Goal: Information Seeking & Learning: Learn about a topic

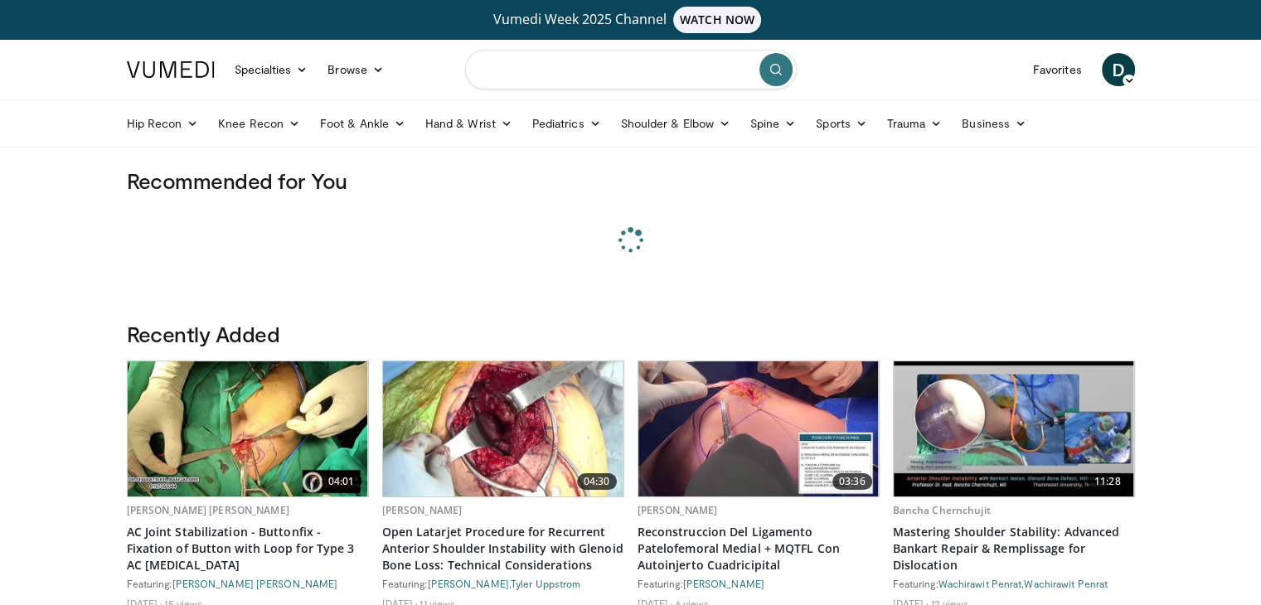
click at [490, 67] on input "Search topics, interventions" at bounding box center [631, 70] width 332 height 40
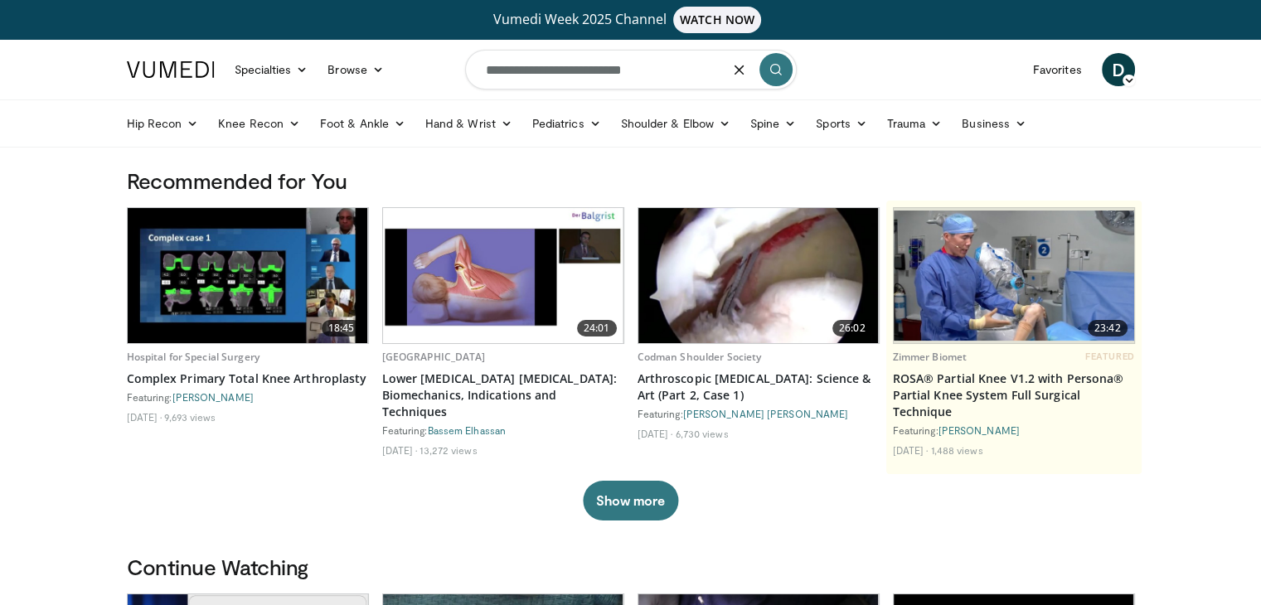
type input "**********"
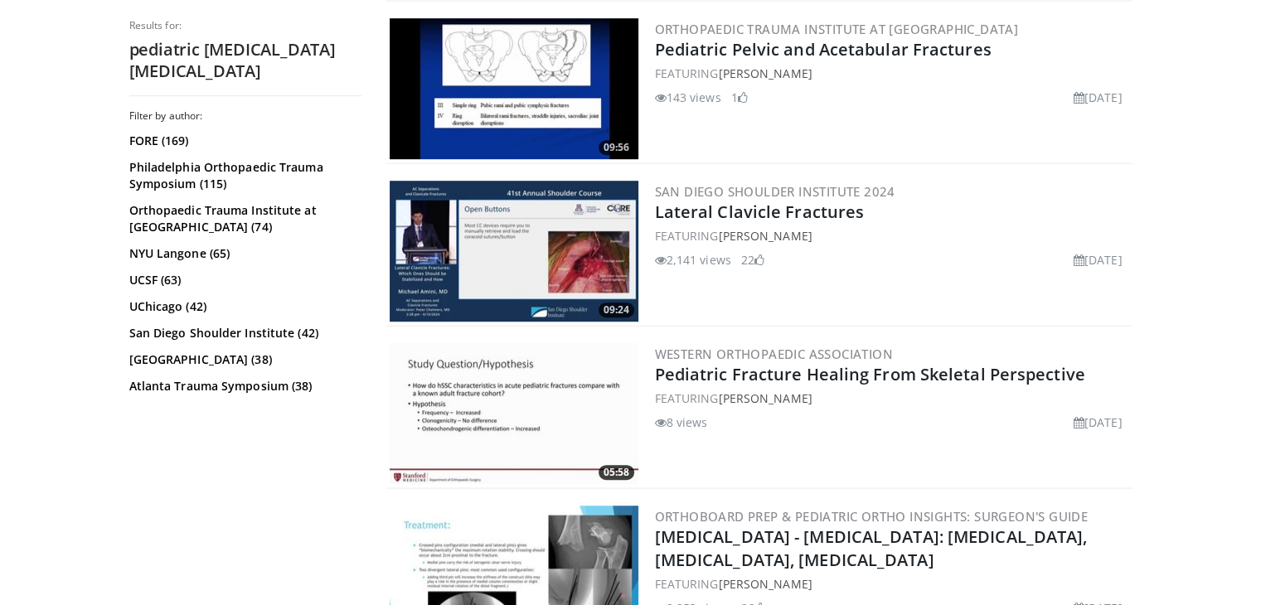
scroll to position [1128, 0]
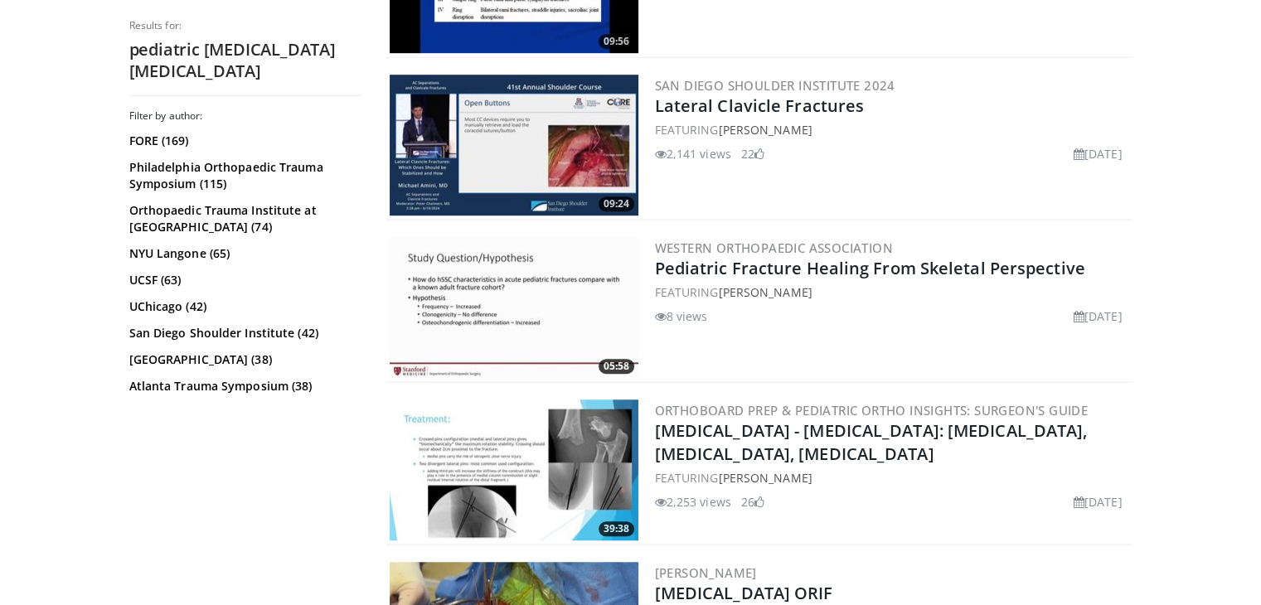
click at [539, 476] on img at bounding box center [514, 470] width 249 height 141
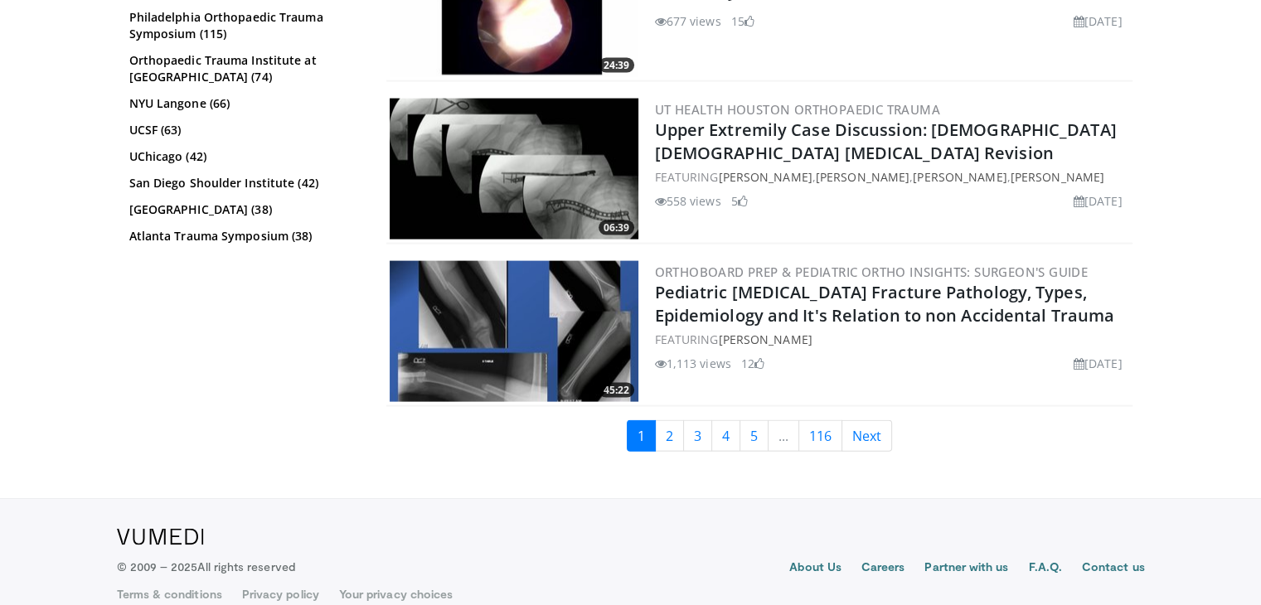
scroll to position [3557, 0]
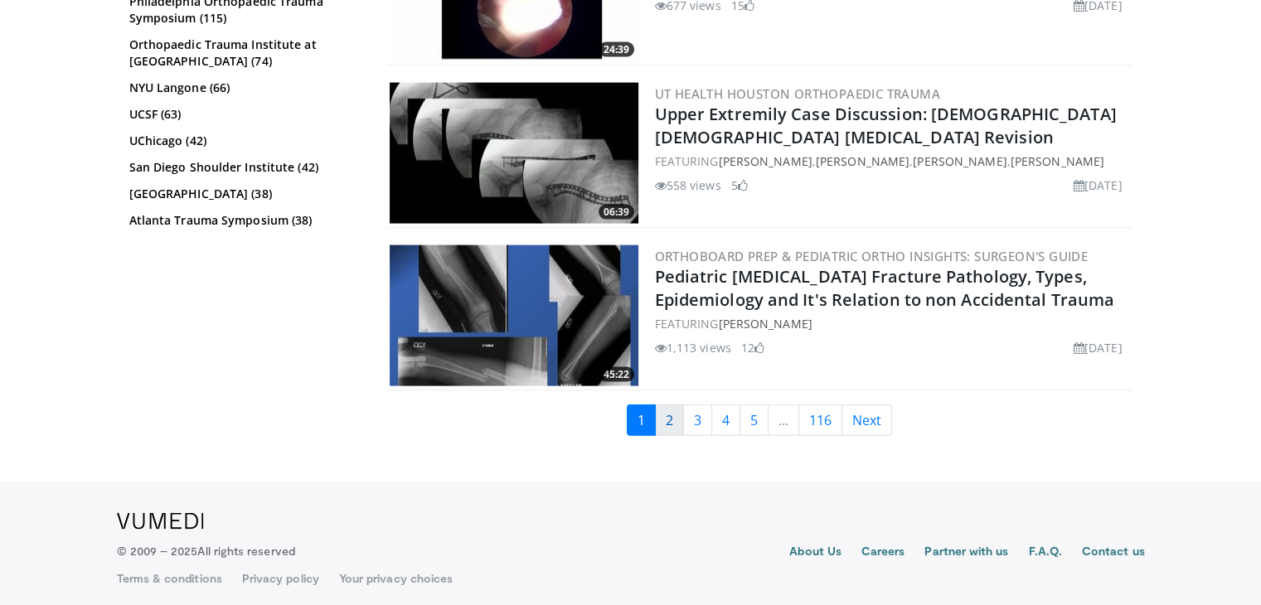
click at [665, 414] on link "2" at bounding box center [669, 421] width 29 height 32
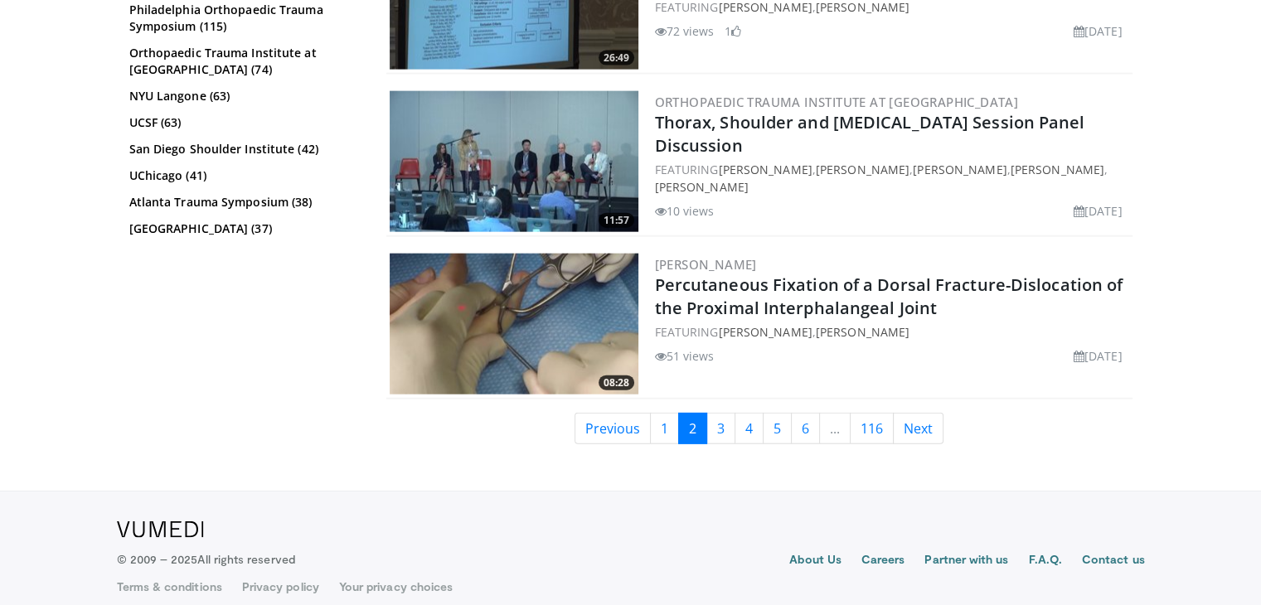
scroll to position [3880, 0]
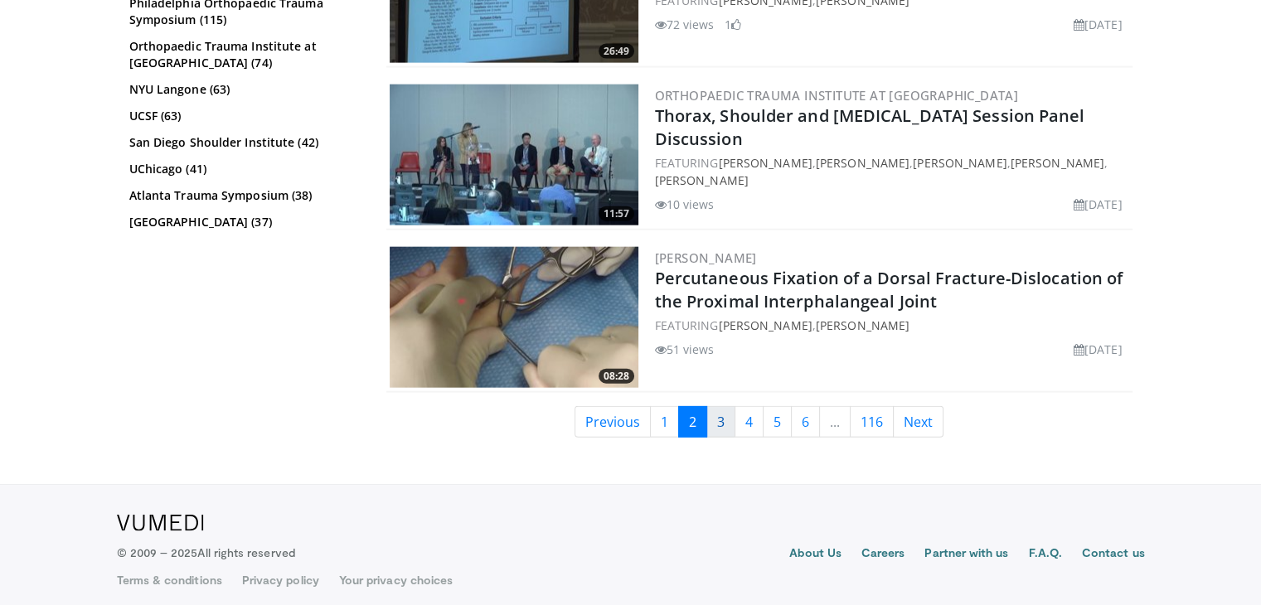
click at [716, 408] on link "3" at bounding box center [720, 422] width 29 height 32
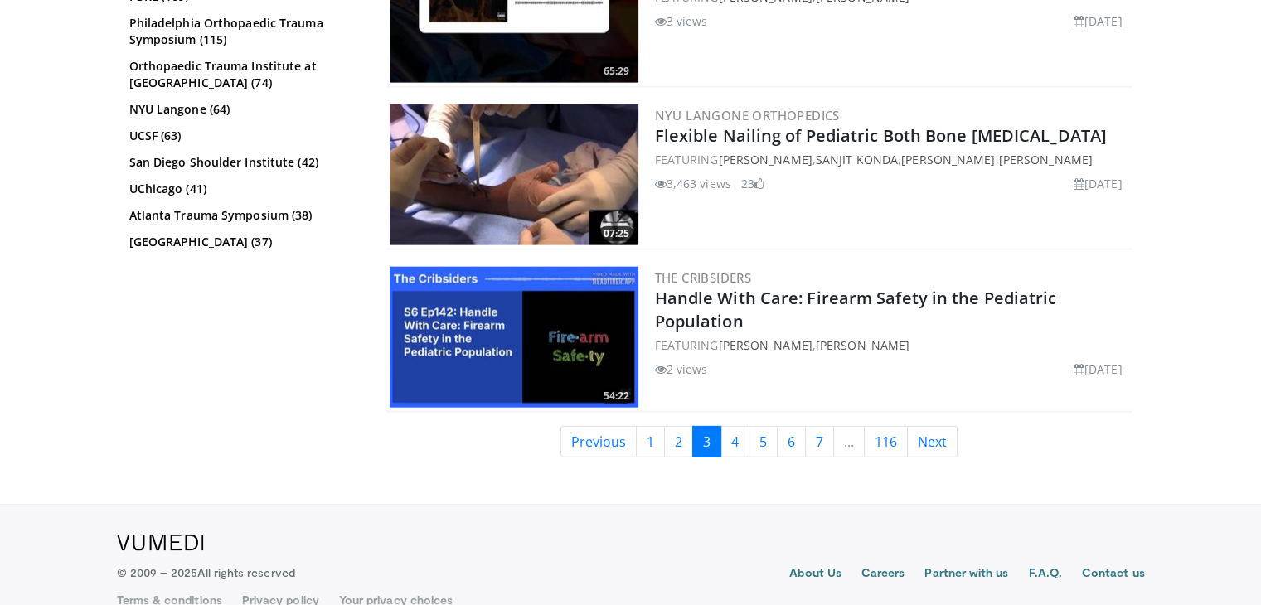
scroll to position [3881, 0]
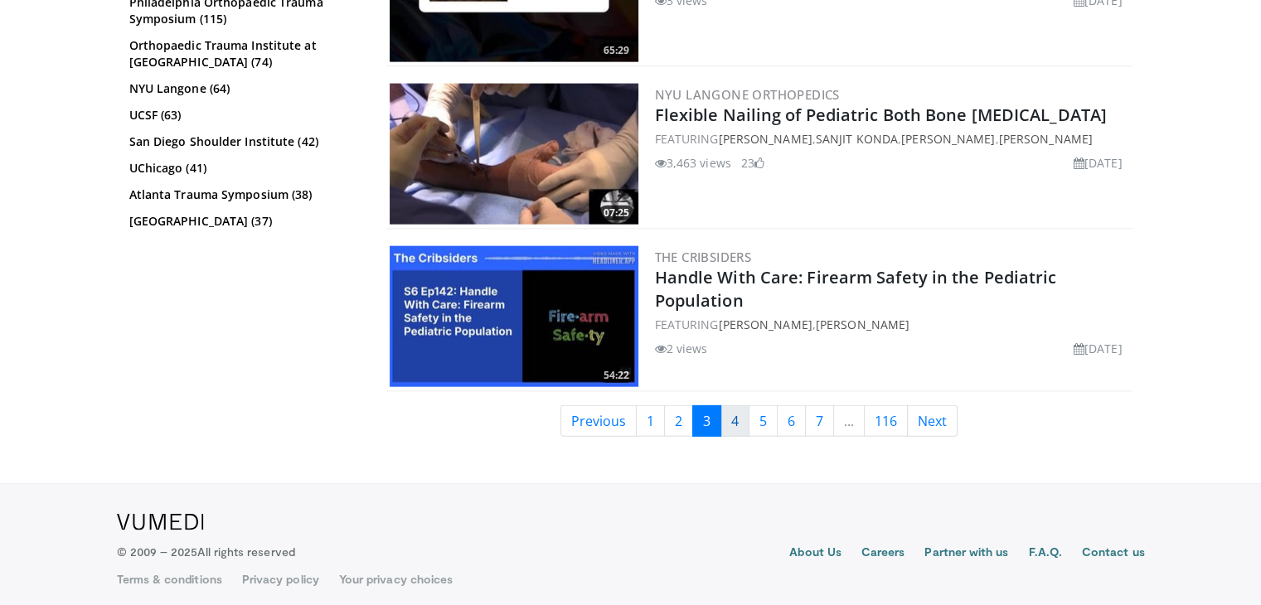
click at [735, 414] on link "4" at bounding box center [734, 421] width 29 height 32
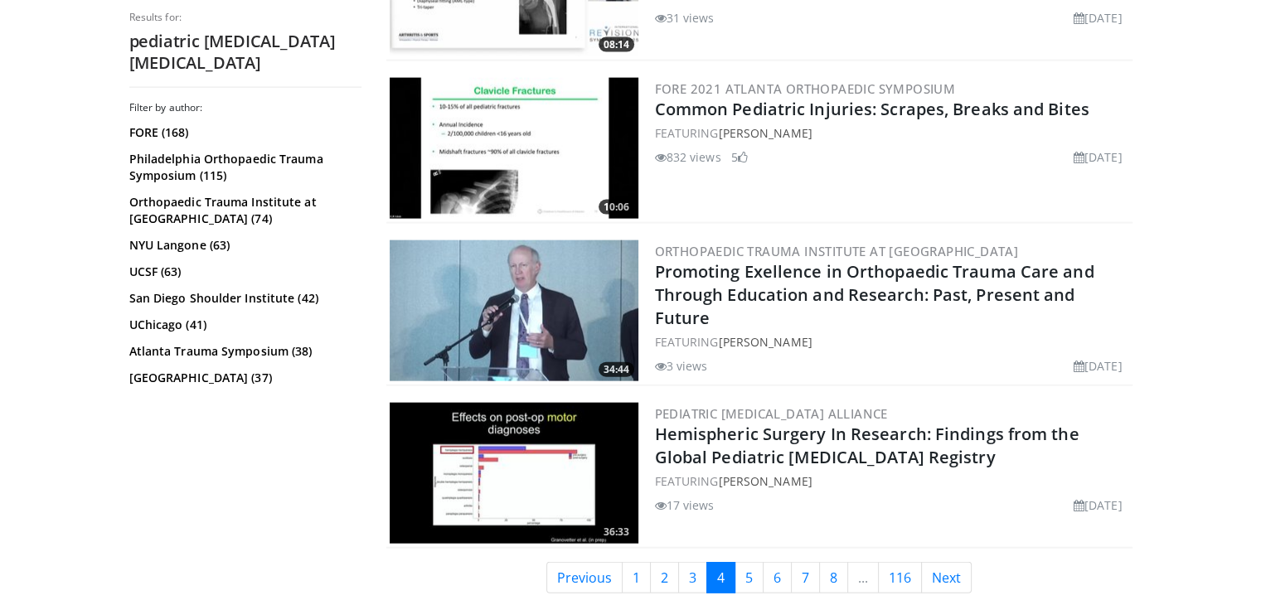
scroll to position [3880, 0]
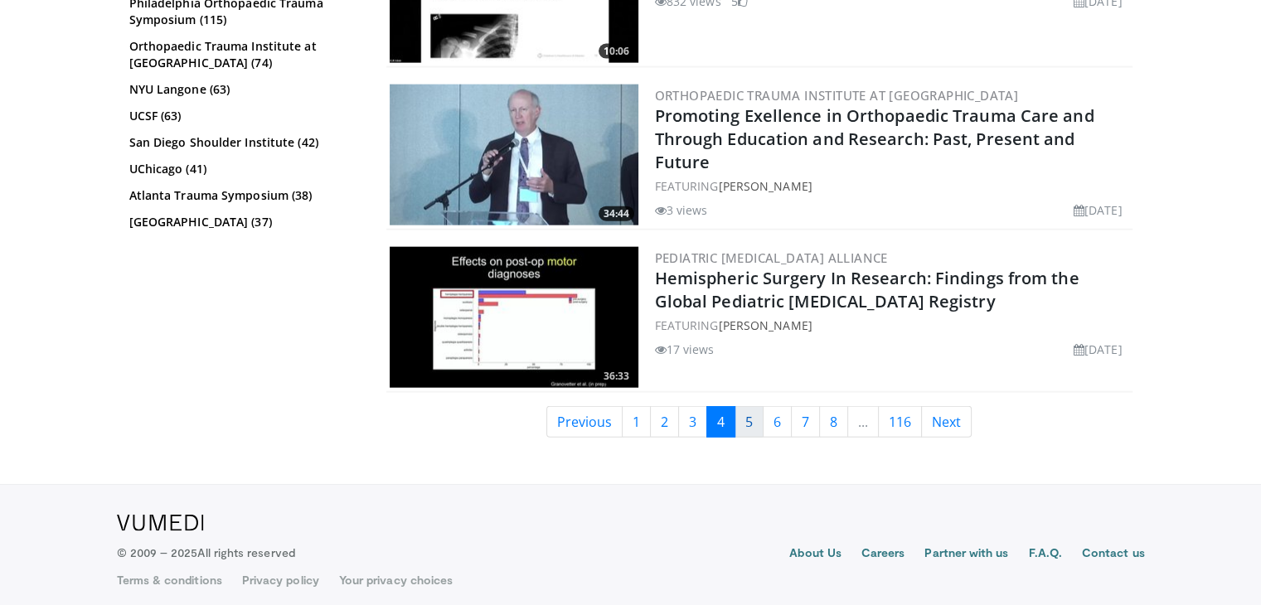
click at [749, 414] on link "5" at bounding box center [749, 422] width 29 height 32
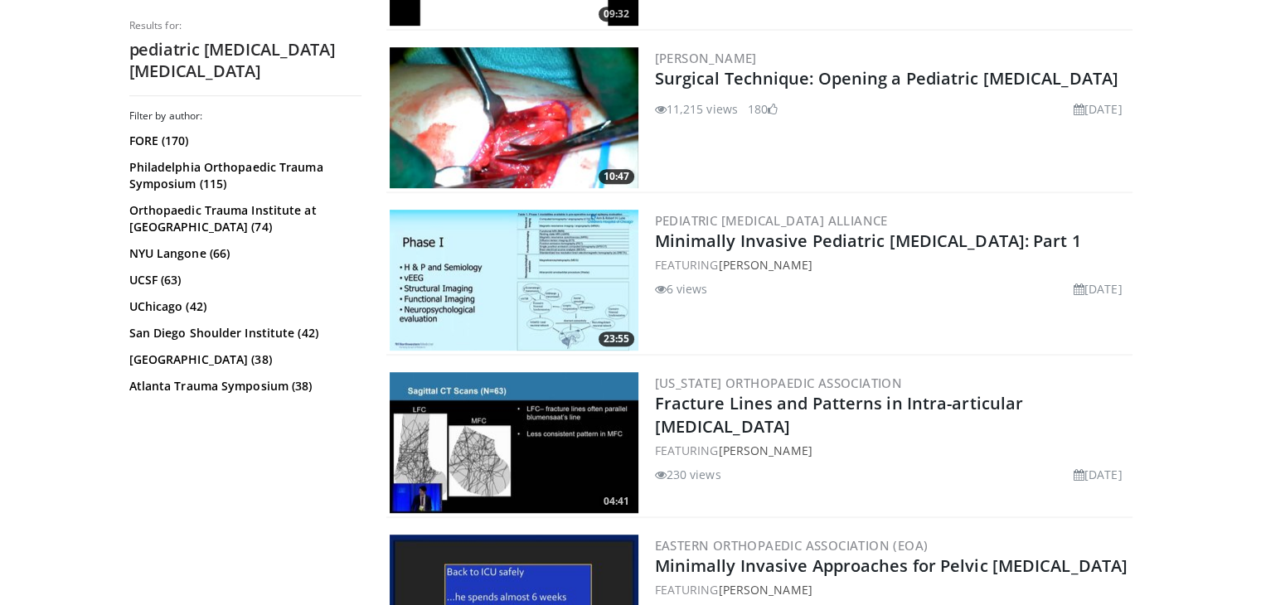
scroll to position [962, 0]
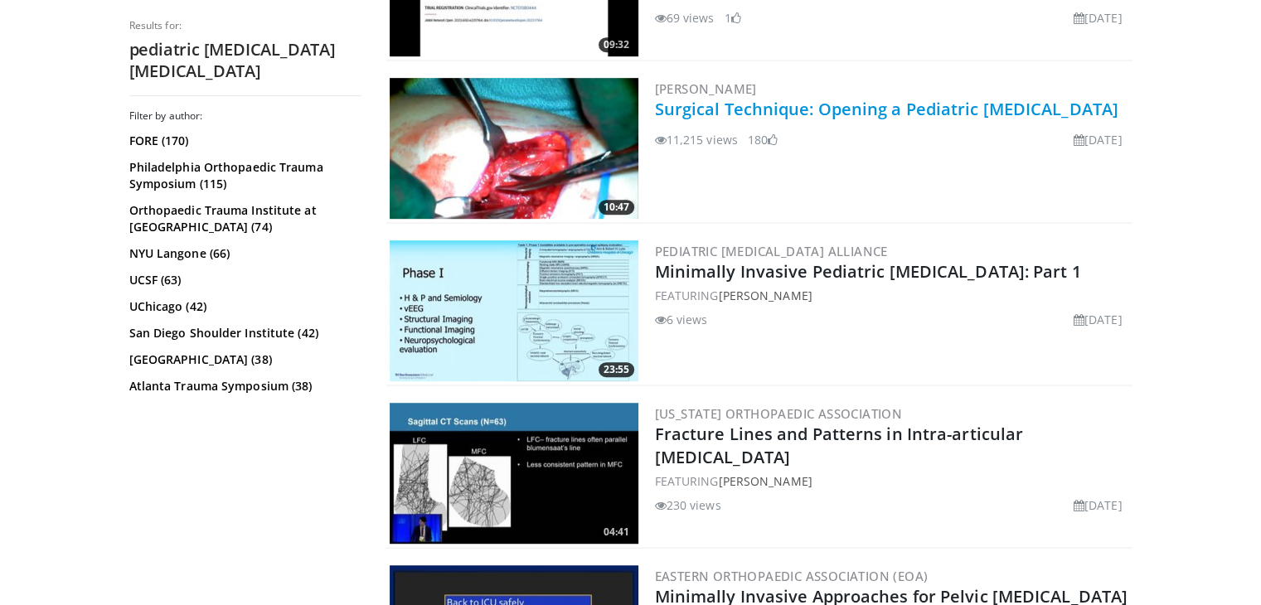
click at [759, 120] on link "Surgical Technique: Opening a Pediatric [MEDICAL_DATA]" at bounding box center [886, 109] width 463 height 22
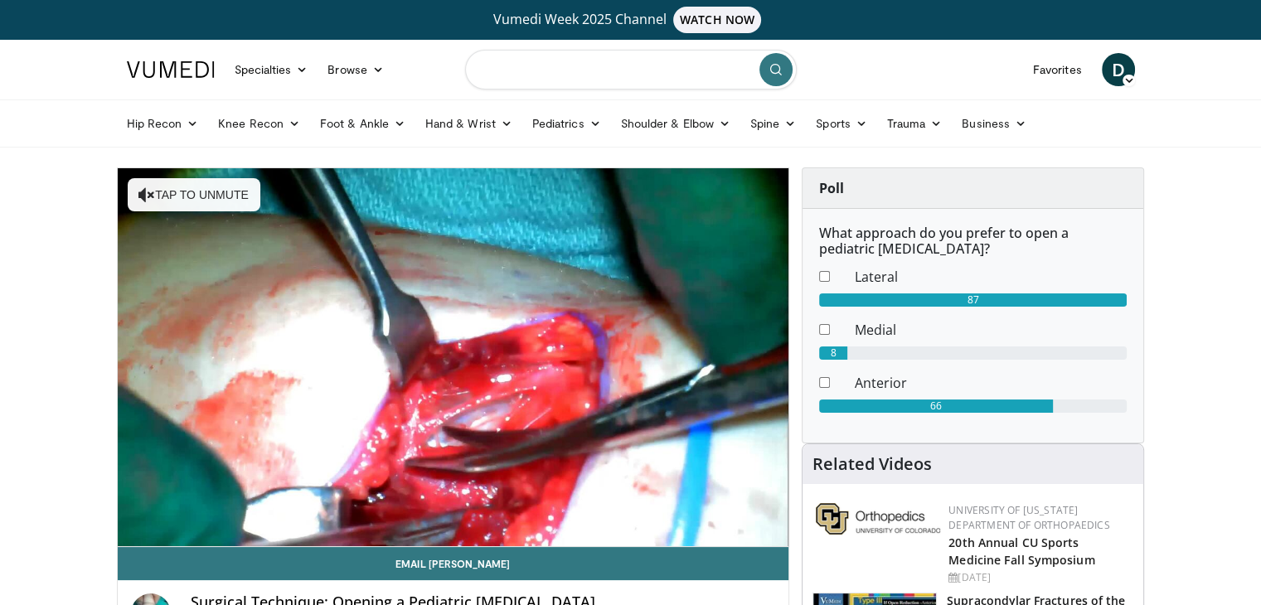
click at [492, 75] on input "Search topics, interventions" at bounding box center [631, 70] width 332 height 40
type input "**********"
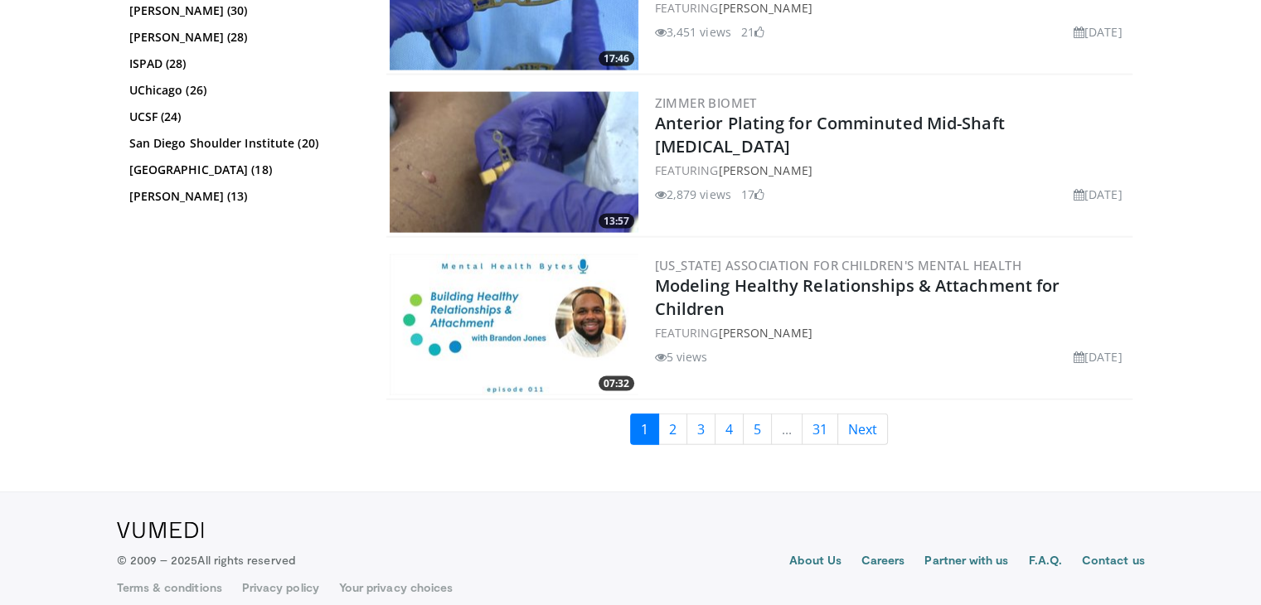
scroll to position [3557, 0]
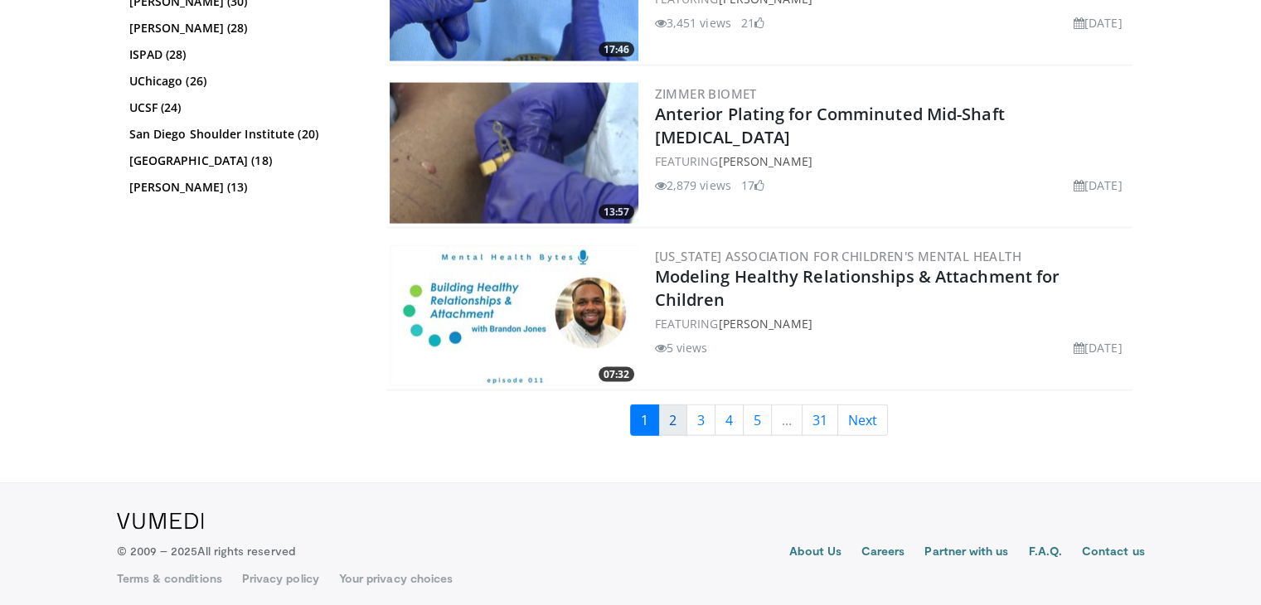
click at [672, 408] on link "2" at bounding box center [672, 421] width 29 height 32
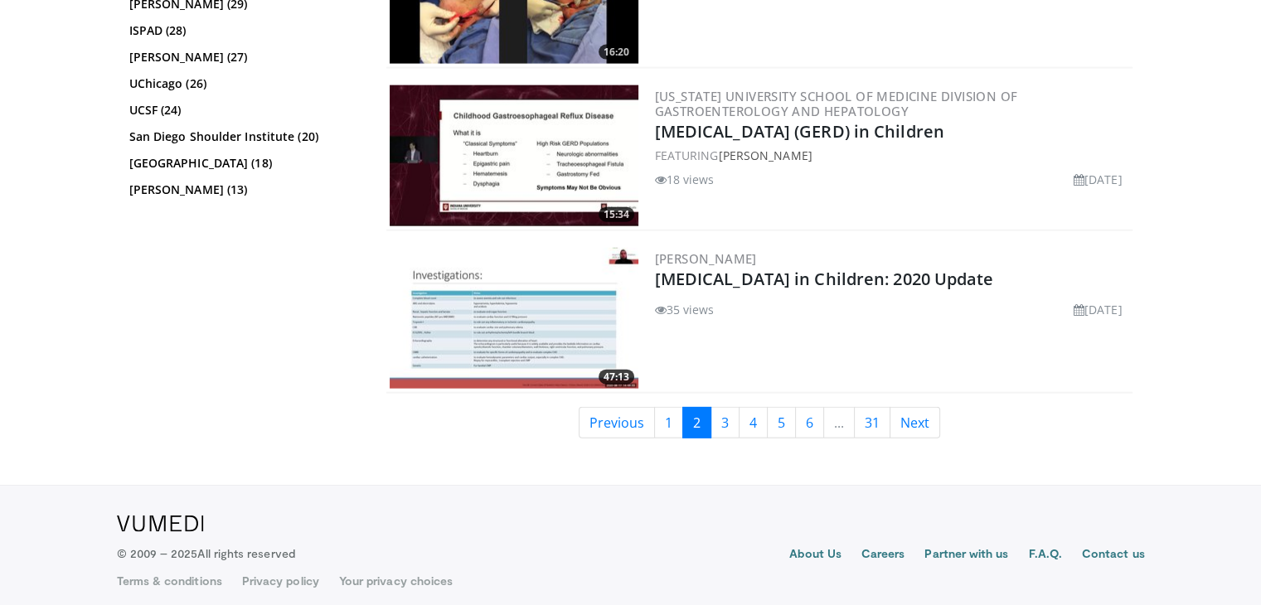
scroll to position [3881, 0]
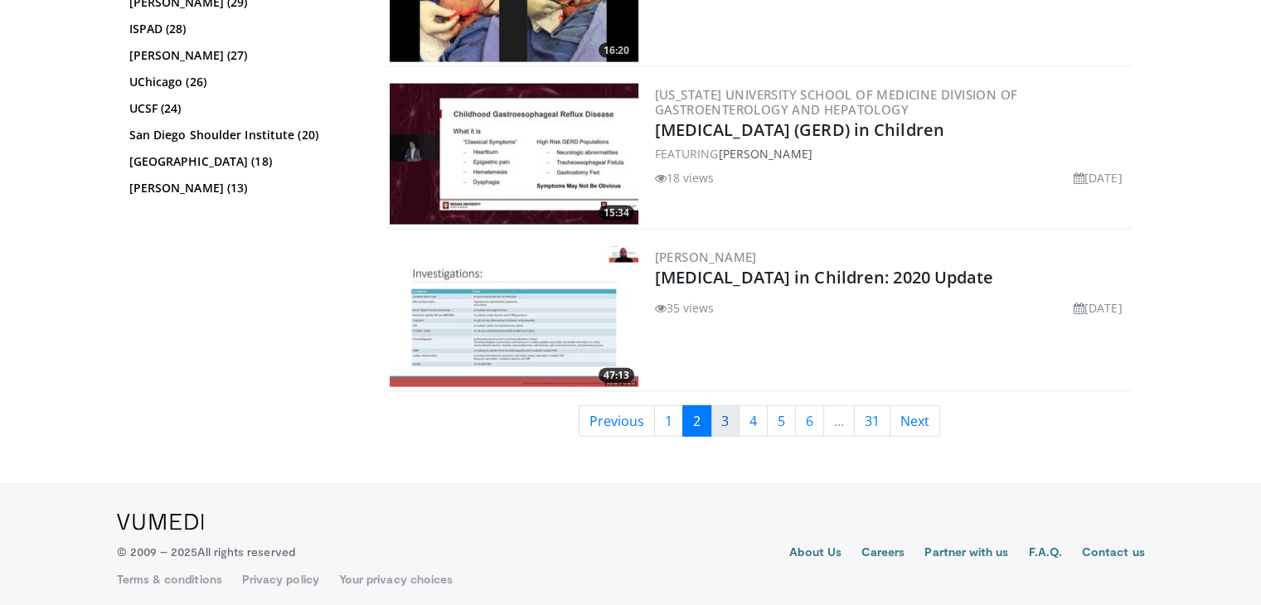
click at [725, 409] on link "3" at bounding box center [725, 421] width 29 height 32
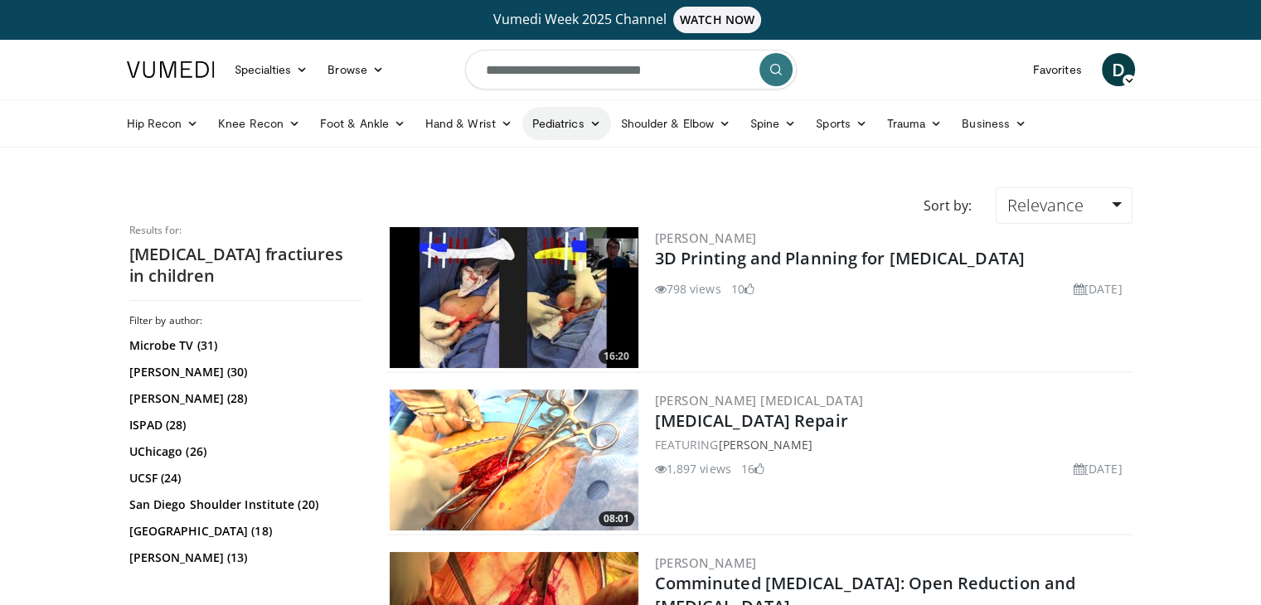
click at [565, 124] on link "Pediatrics" at bounding box center [566, 123] width 89 height 33
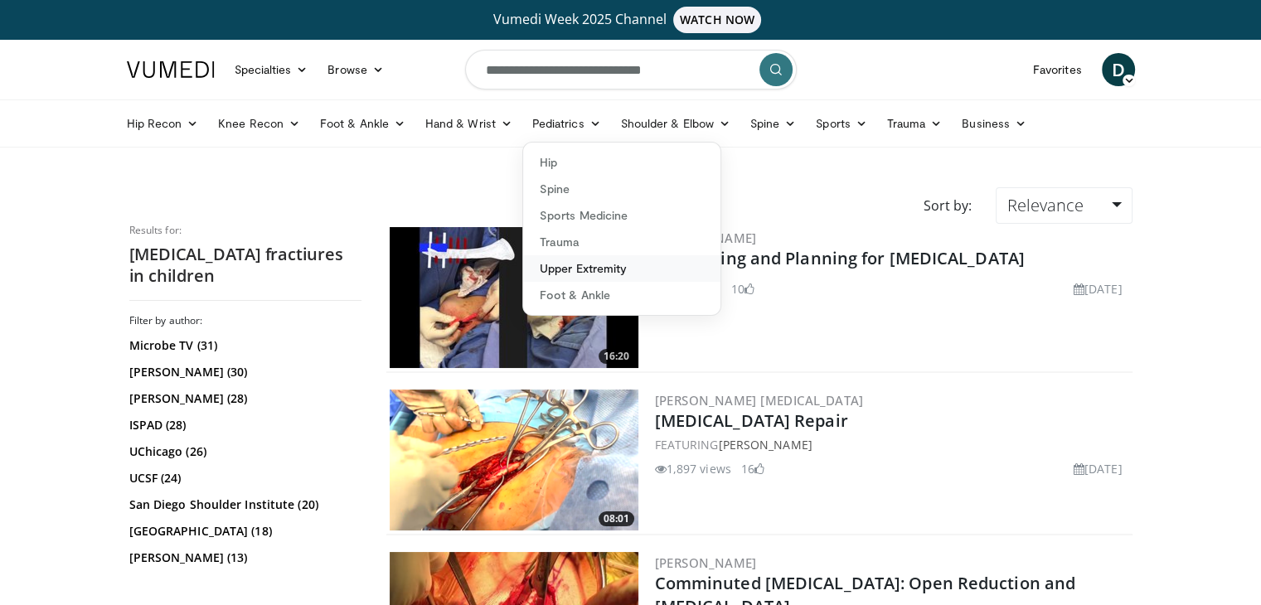
click at [547, 267] on link "Upper Extremity" at bounding box center [621, 268] width 197 height 27
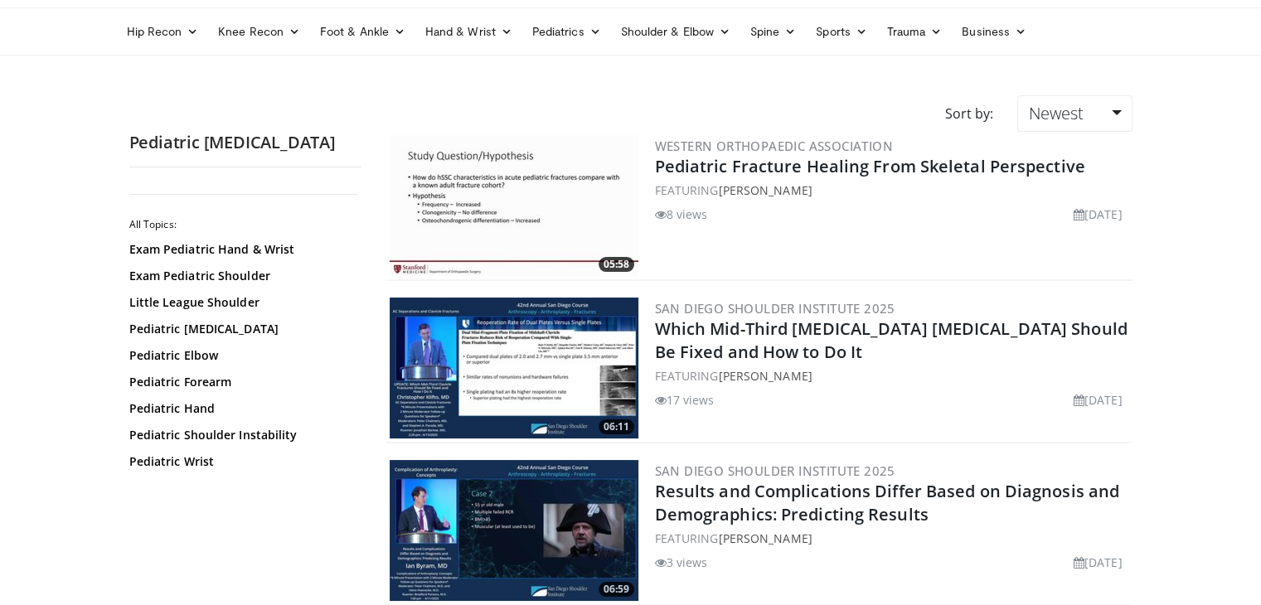
scroll to position [99, 0]
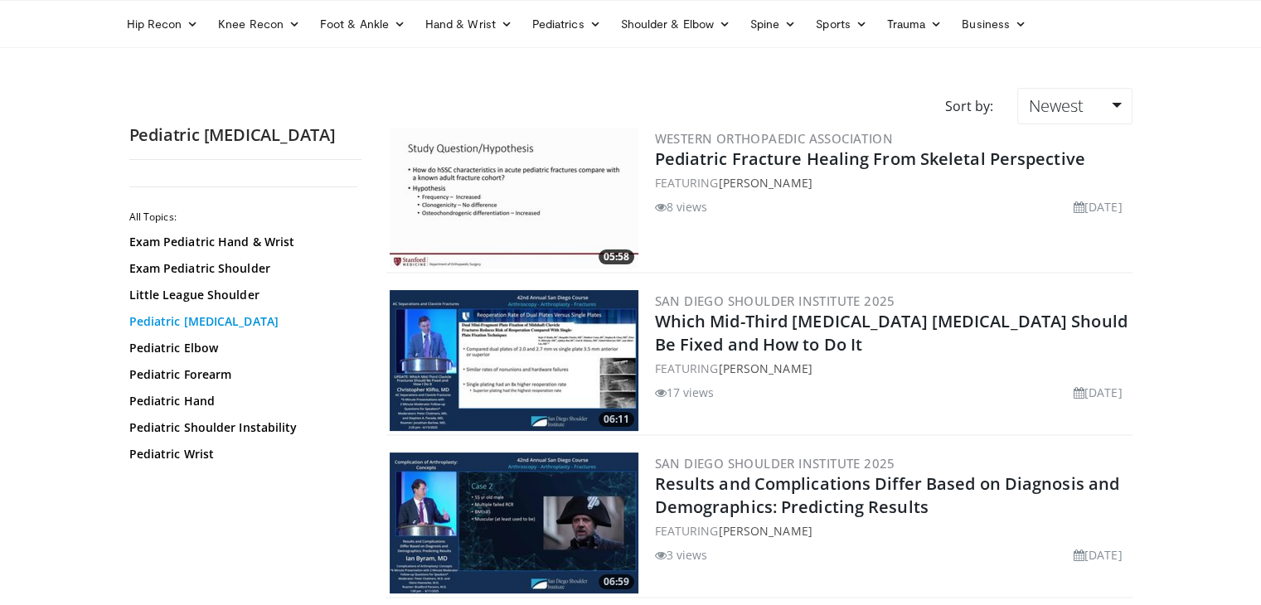
click at [230, 321] on link "Pediatric Clavicle Fracture" at bounding box center [241, 321] width 224 height 17
